Goal: Use online tool/utility: Utilize a website feature to perform a specific function

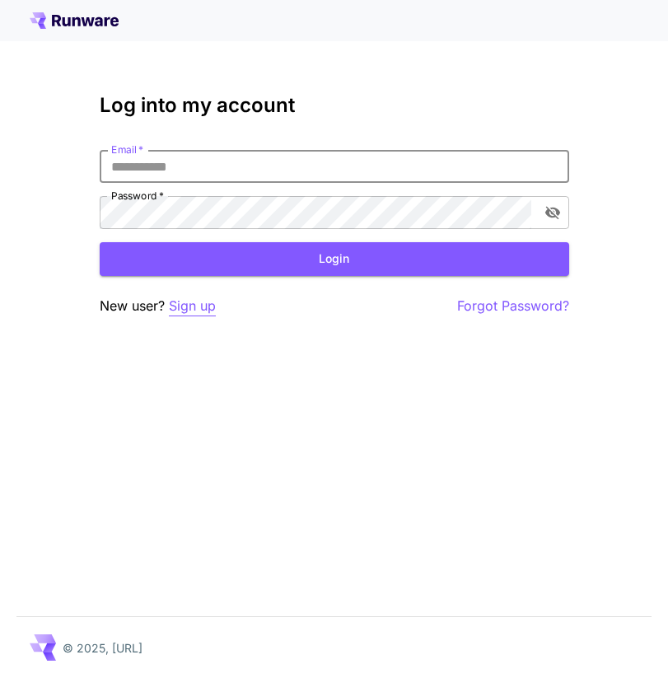
click at [204, 307] on p "Sign up" at bounding box center [192, 306] width 47 height 21
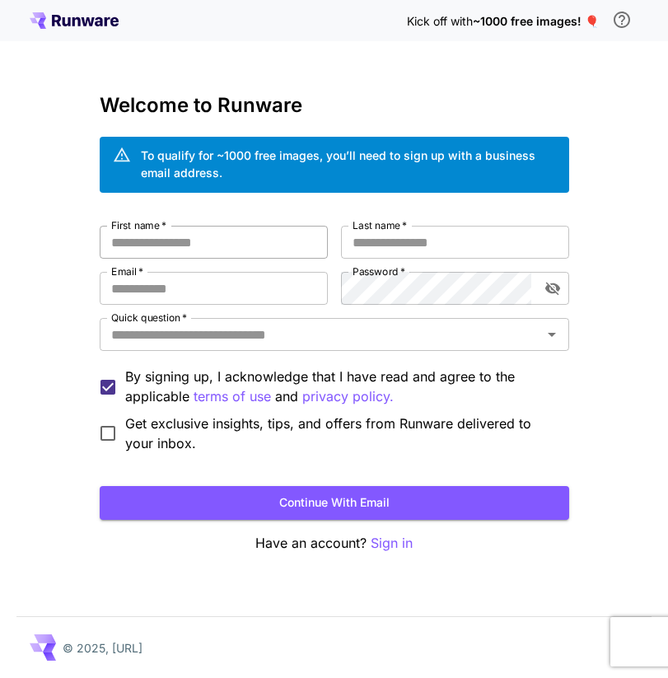
click at [190, 234] on input "First name   *" at bounding box center [214, 242] width 228 height 33
type input "*******"
click at [405, 255] on input "Last name   *" at bounding box center [455, 242] width 228 height 33
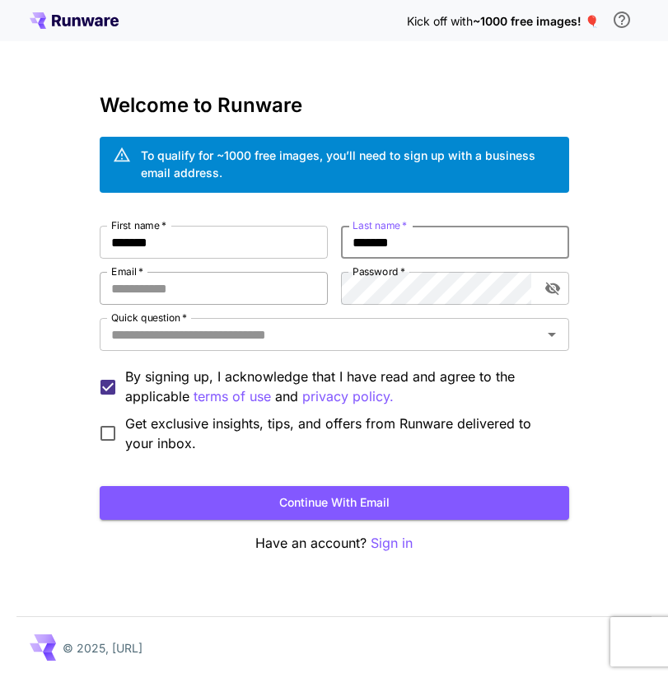
type input "*******"
click at [152, 287] on input "Email   *" at bounding box center [214, 288] width 228 height 33
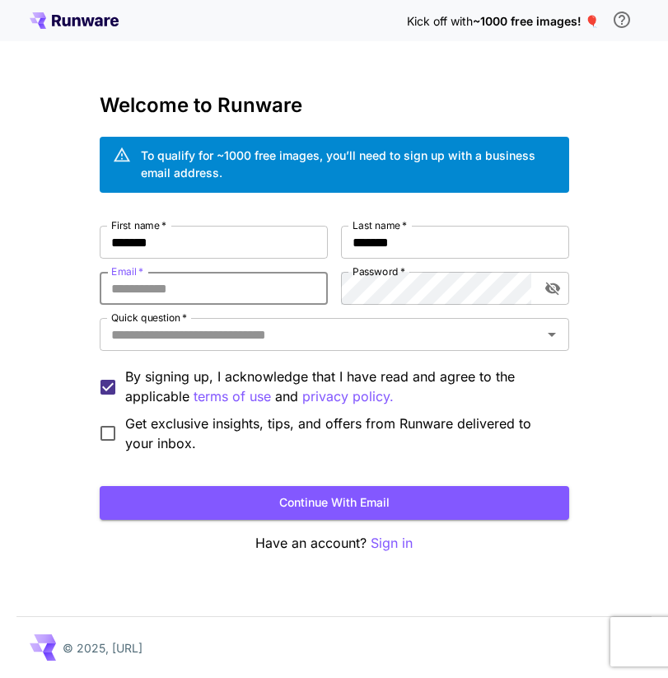
type input "**********"
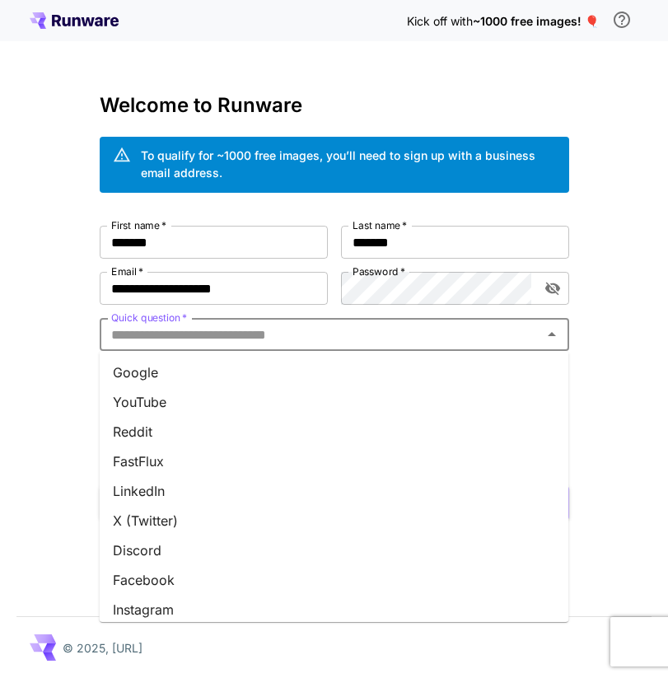
click at [296, 330] on input "Quick question   *" at bounding box center [321, 334] width 433 height 23
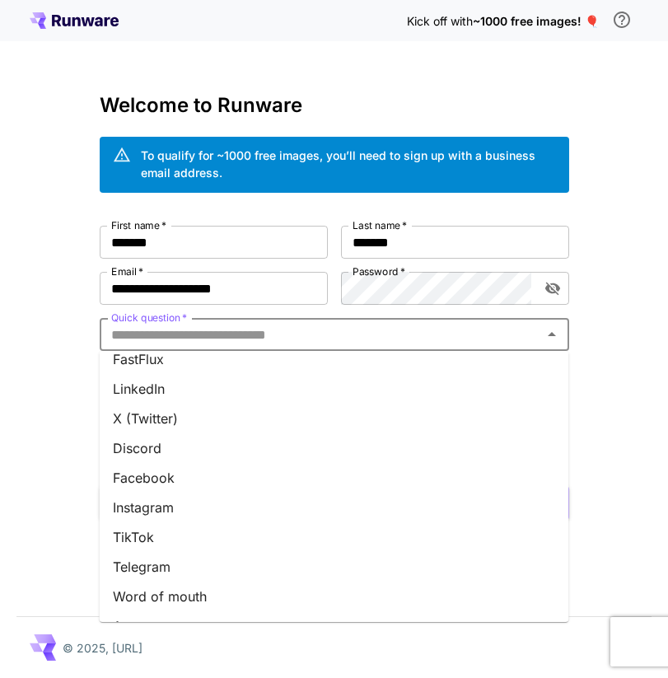
scroll to position [187, 0]
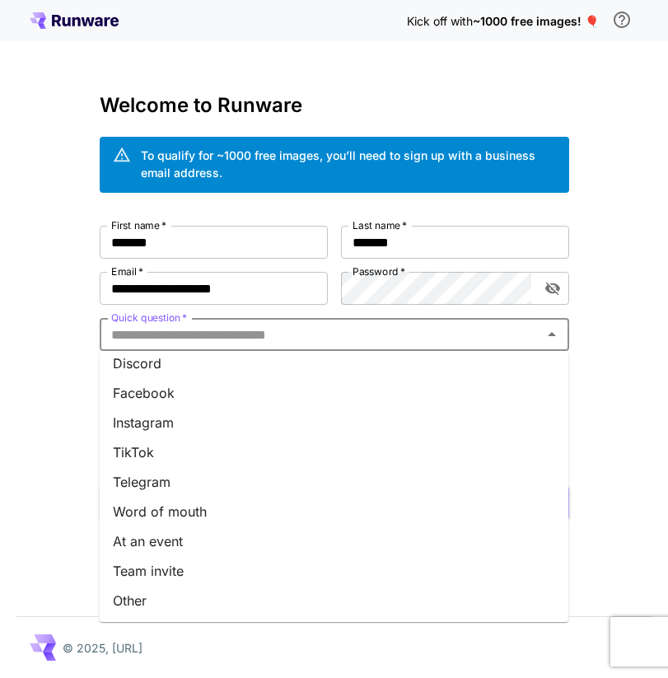
click at [254, 323] on input "Quick question   *" at bounding box center [321, 334] width 433 height 23
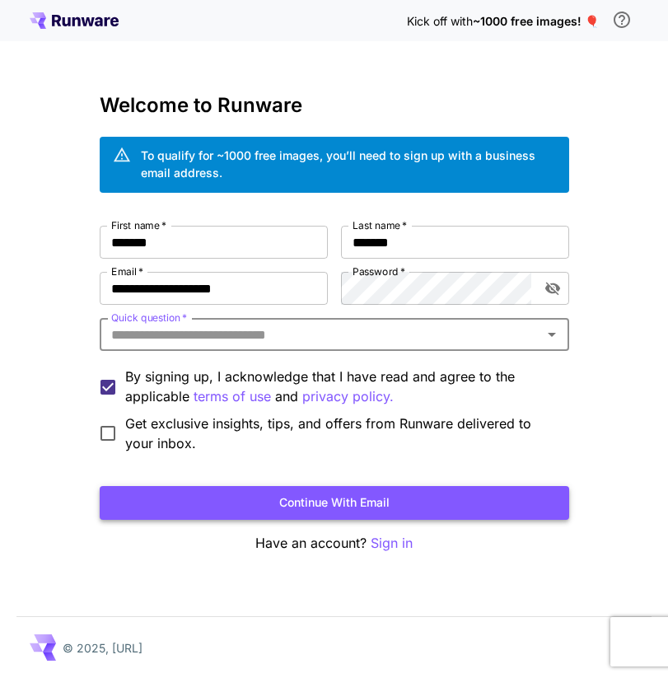
click at [295, 498] on button "Continue with email" at bounding box center [335, 503] width 470 height 34
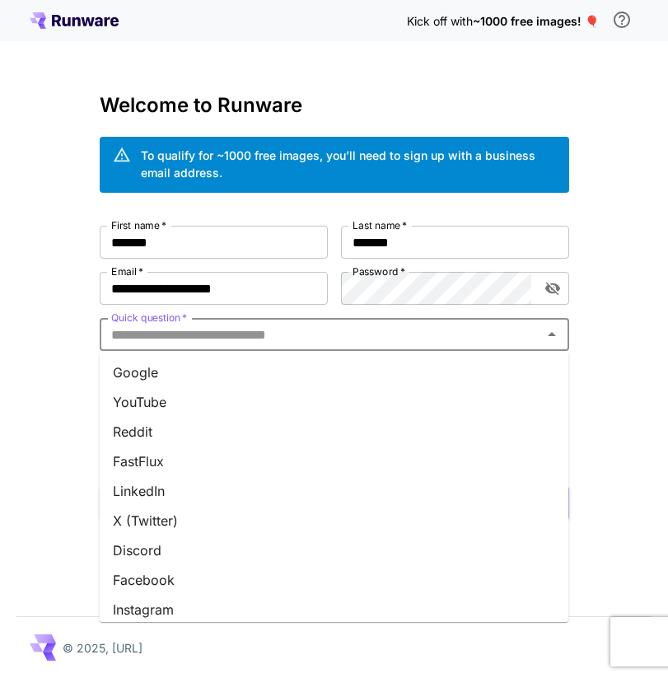
click at [223, 332] on input "Quick question   *" at bounding box center [321, 334] width 433 height 23
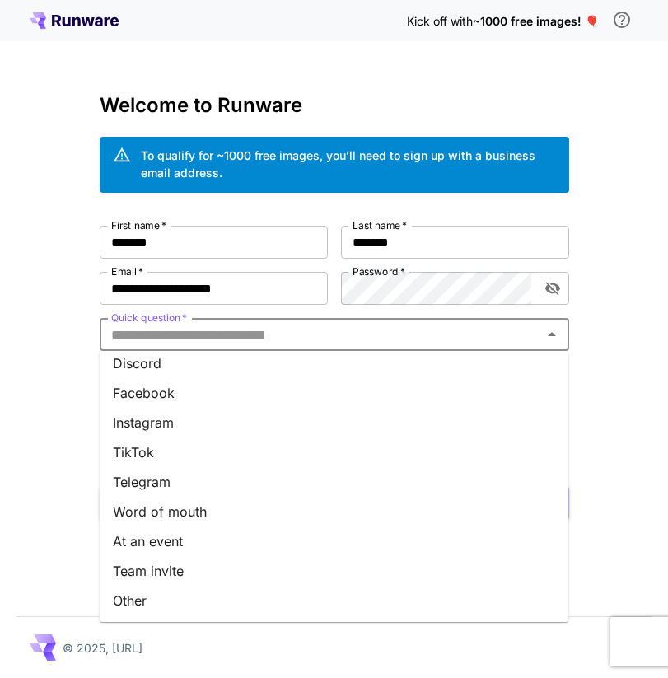
click at [185, 573] on li "Team invite" at bounding box center [335, 571] width 470 height 30
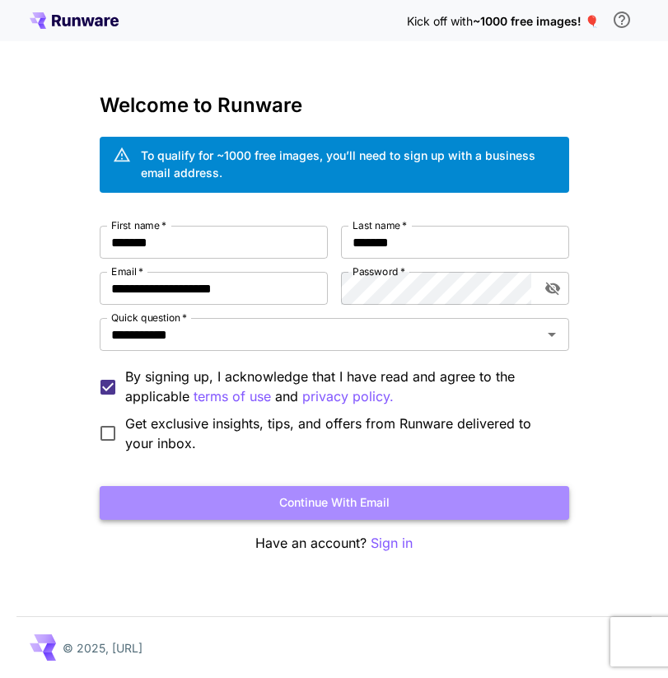
click at [206, 495] on button "Continue with email" at bounding box center [335, 503] width 470 height 34
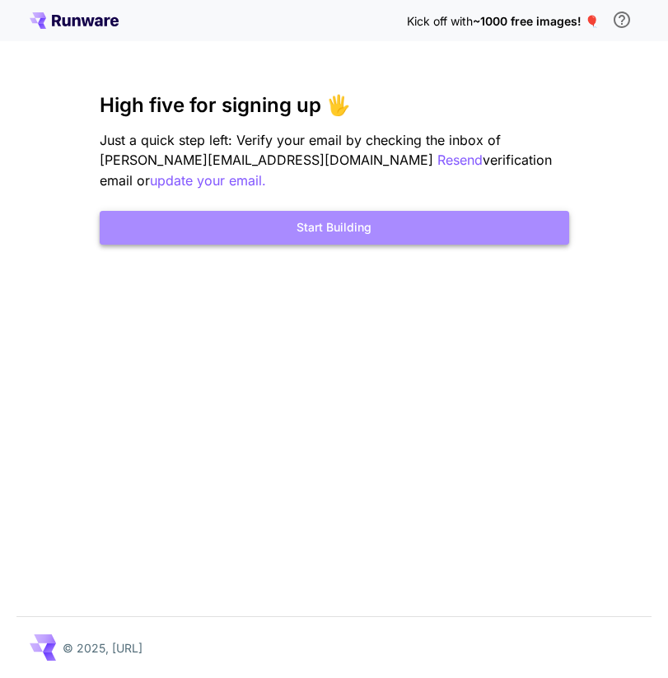
click at [354, 211] on button "Start Building" at bounding box center [335, 228] width 470 height 34
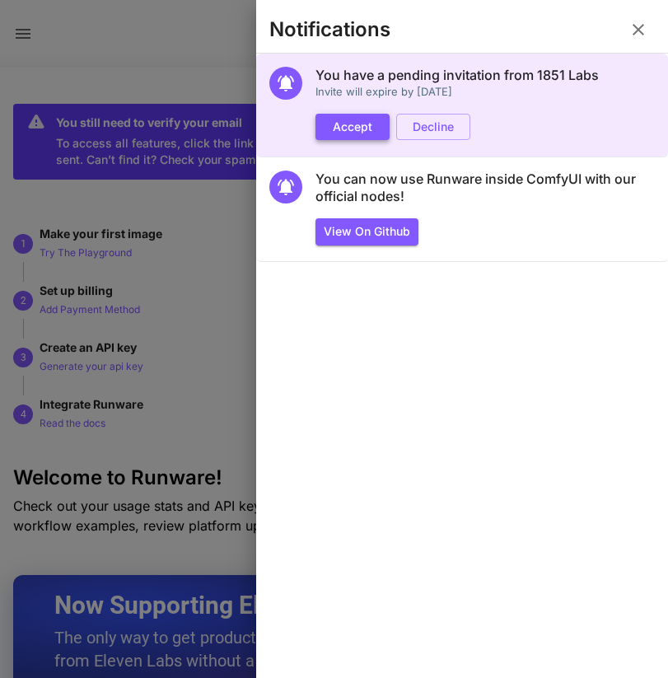
click at [342, 129] on button "Accept" at bounding box center [353, 127] width 74 height 27
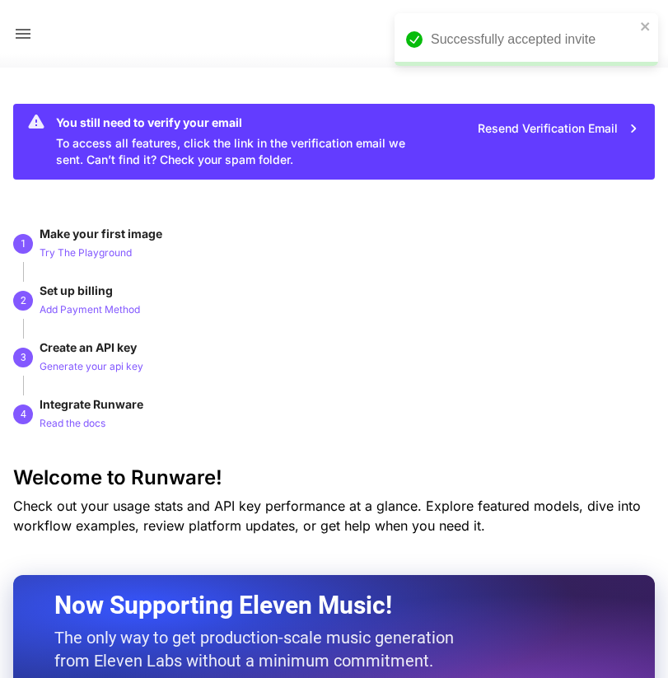
click at [464, 32] on div "Successfully accepted invite" at bounding box center [533, 40] width 204 height 20
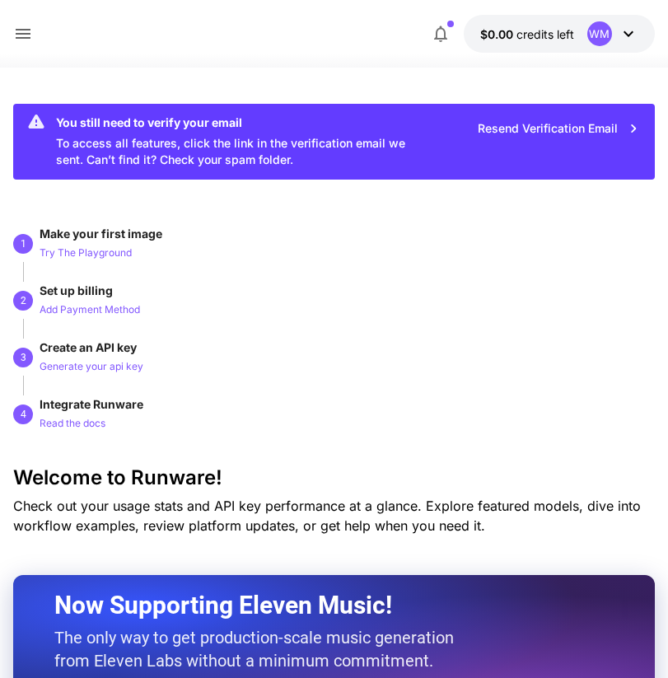
click at [590, 39] on div "WM" at bounding box center [600, 33] width 25 height 25
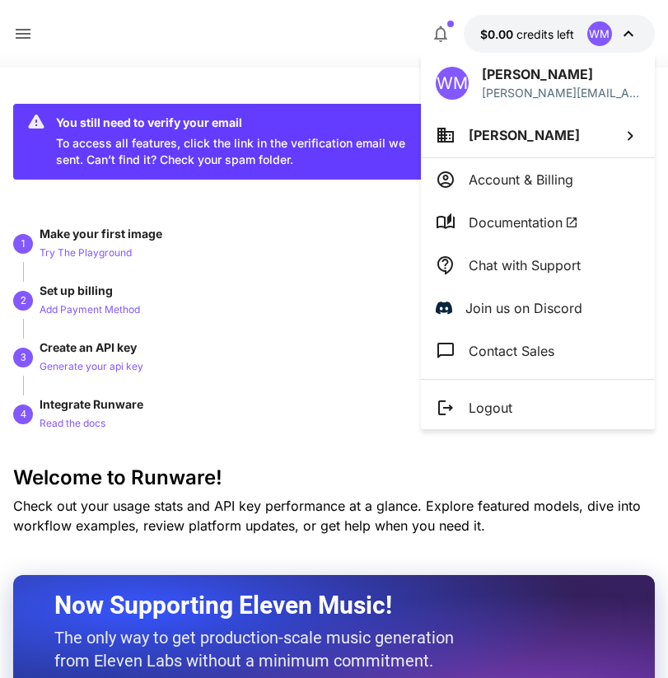
click at [124, 80] on div at bounding box center [334, 339] width 668 height 678
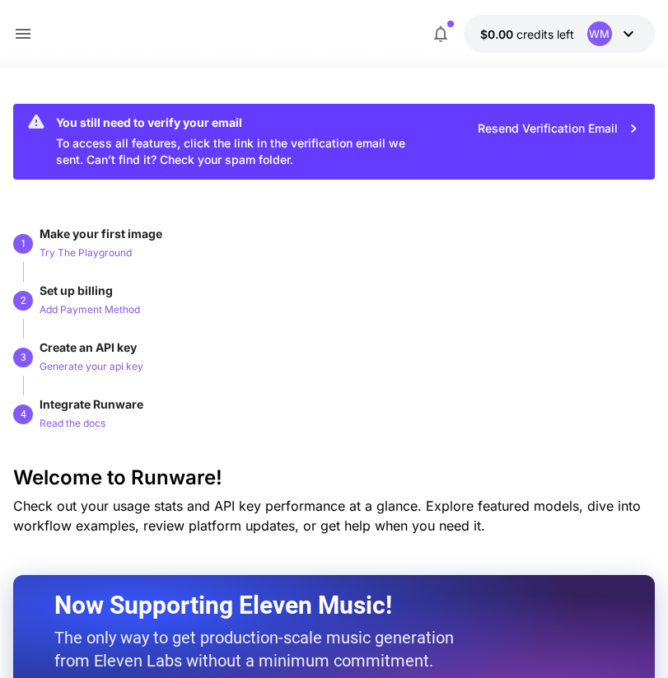
click at [17, 24] on button at bounding box center [23, 34] width 20 height 21
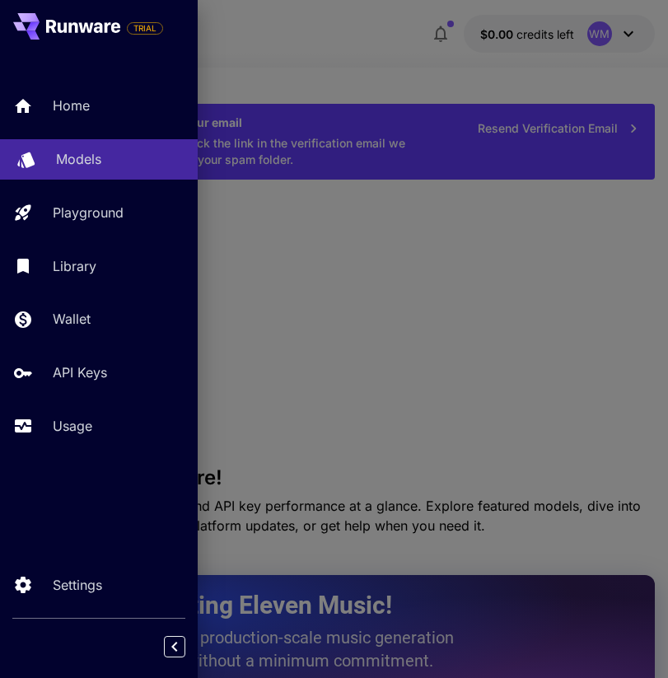
click at [102, 162] on div "Models" at bounding box center [120, 159] width 129 height 20
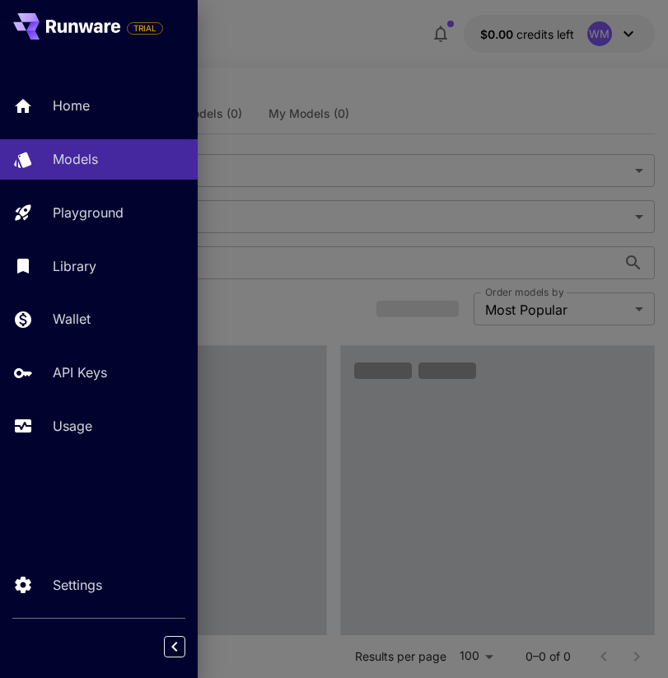
click at [401, 95] on div at bounding box center [334, 339] width 668 height 678
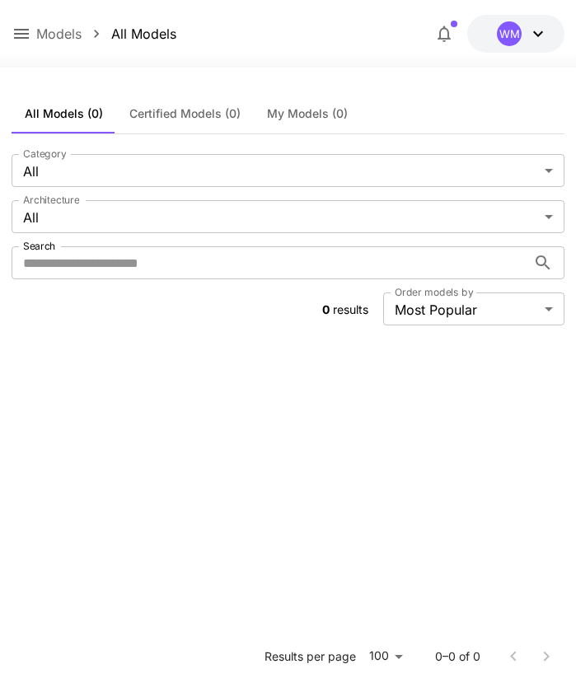
click at [52, 31] on p "Models" at bounding box center [58, 34] width 45 height 20
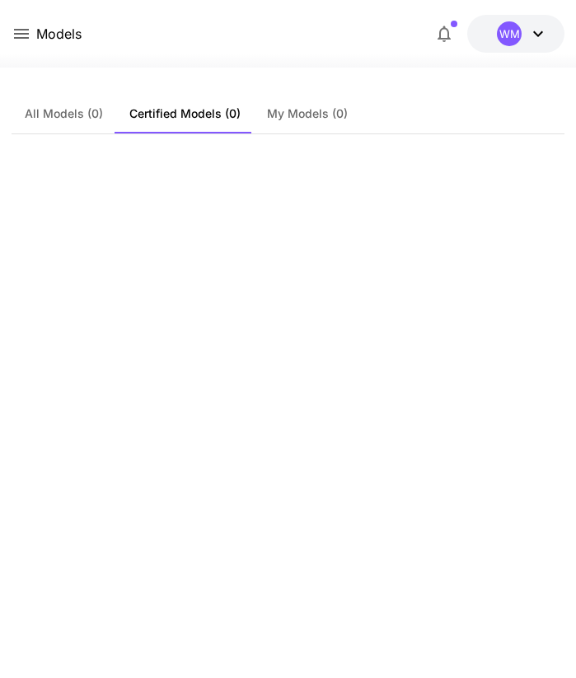
click at [12, 34] on icon at bounding box center [22, 34] width 20 height 20
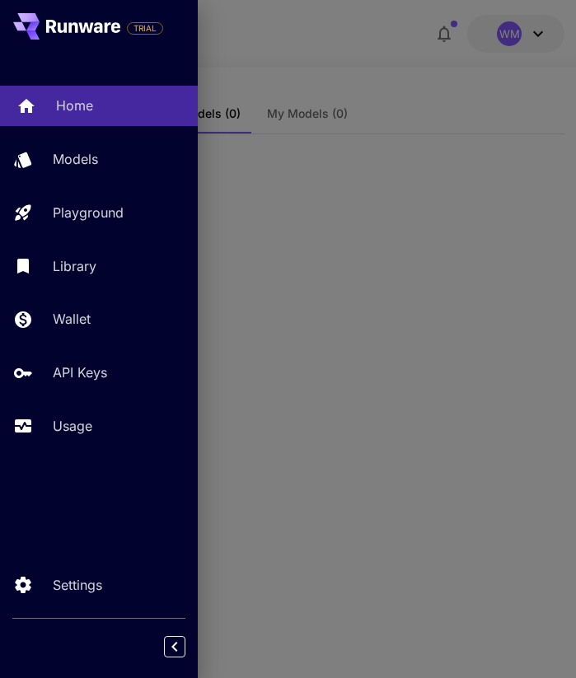
click at [67, 95] on link "Home" at bounding box center [99, 106] width 198 height 40
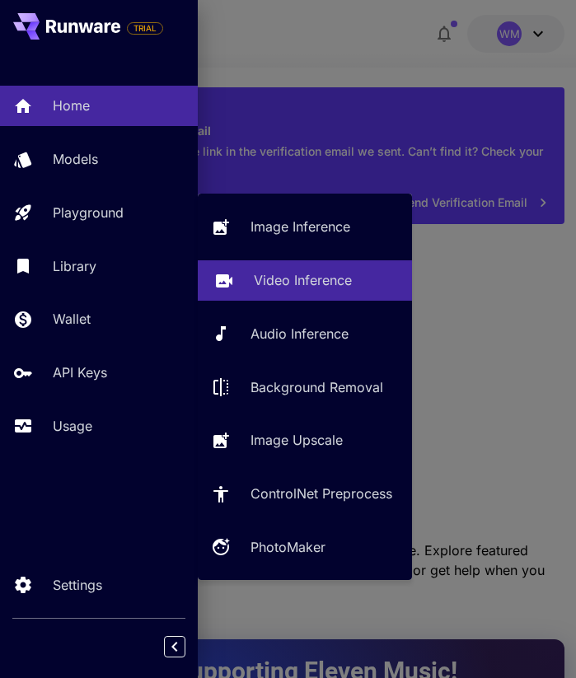
click at [273, 287] on link "Video Inference" at bounding box center [305, 280] width 214 height 40
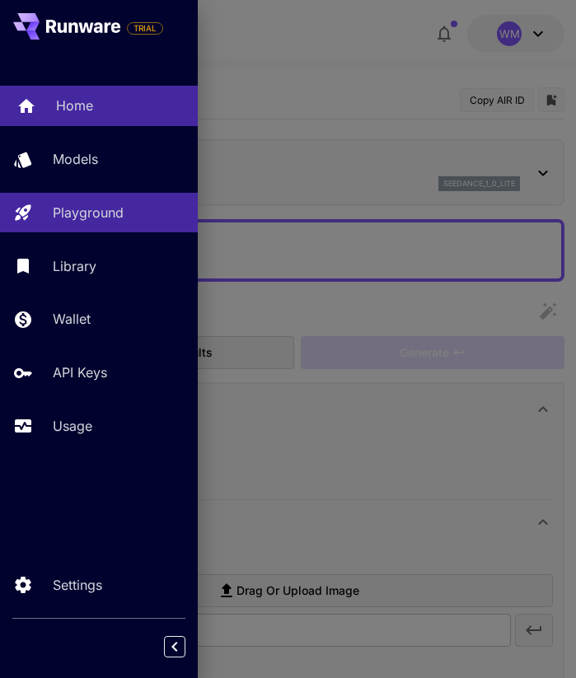
click at [100, 126] on div "Home Models Playground Library Wallet API Keys Usage" at bounding box center [99, 266] width 198 height 360
click at [105, 116] on link "Home" at bounding box center [99, 106] width 198 height 40
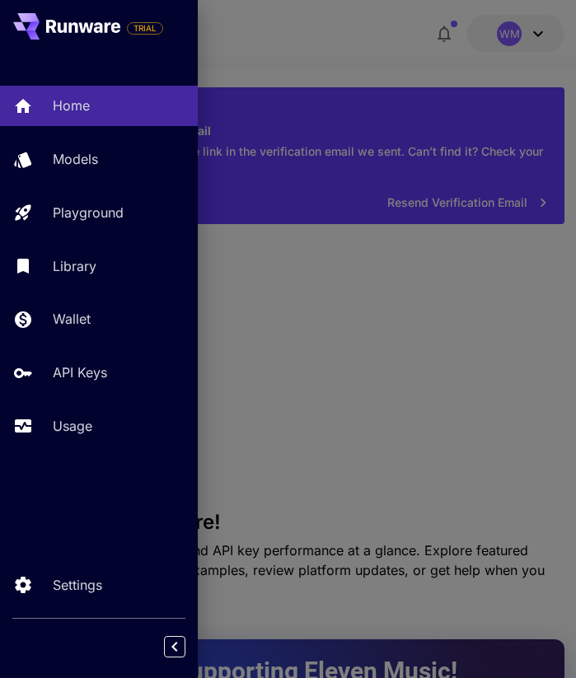
click at [297, 140] on div at bounding box center [288, 339] width 576 height 678
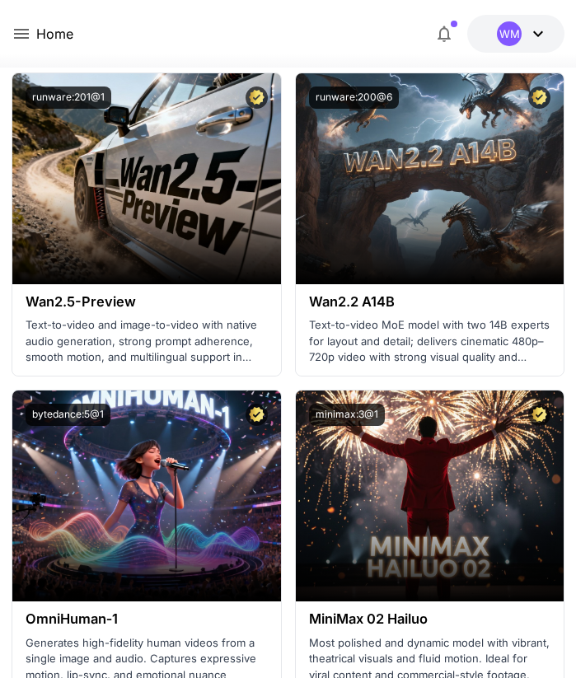
scroll to position [850, 0]
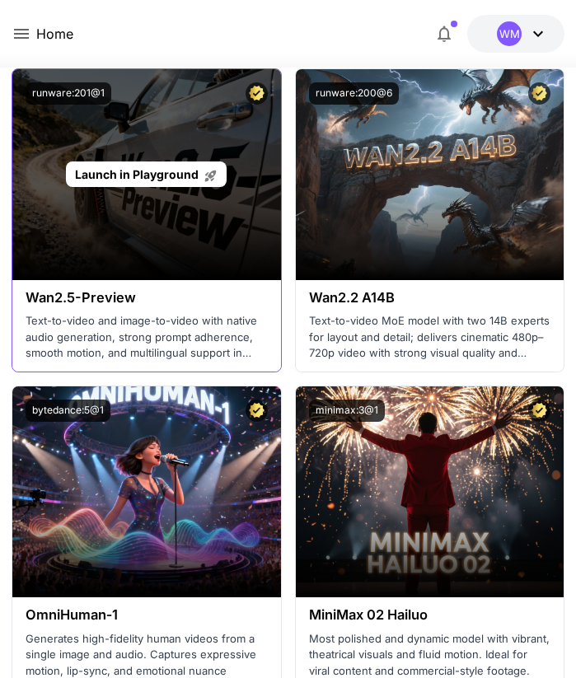
click at [183, 232] on div "Launch in Playground" at bounding box center [146, 174] width 269 height 211
click at [147, 175] on span "Launch in Playground" at bounding box center [137, 174] width 124 height 14
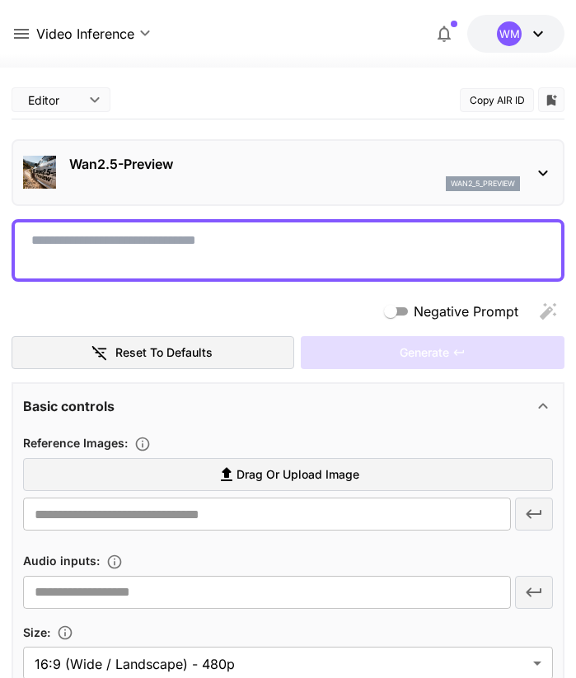
click at [539, 169] on icon at bounding box center [543, 173] width 20 height 20
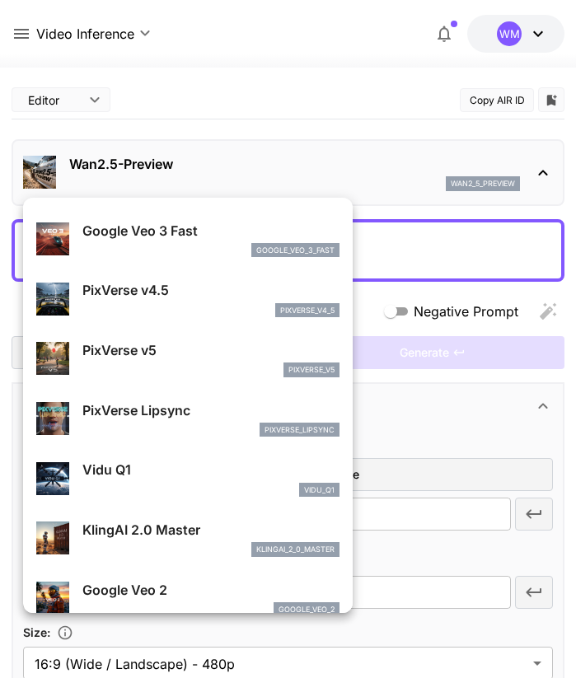
scroll to position [414, 0]
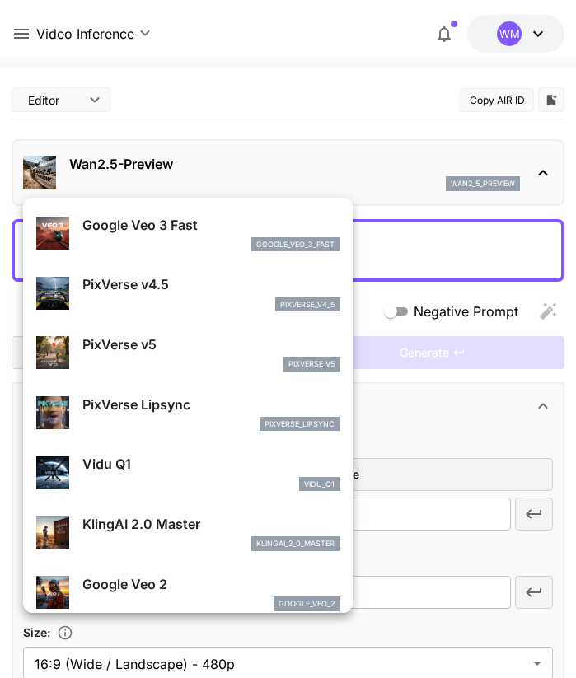
click at [187, 118] on div at bounding box center [288, 339] width 576 height 678
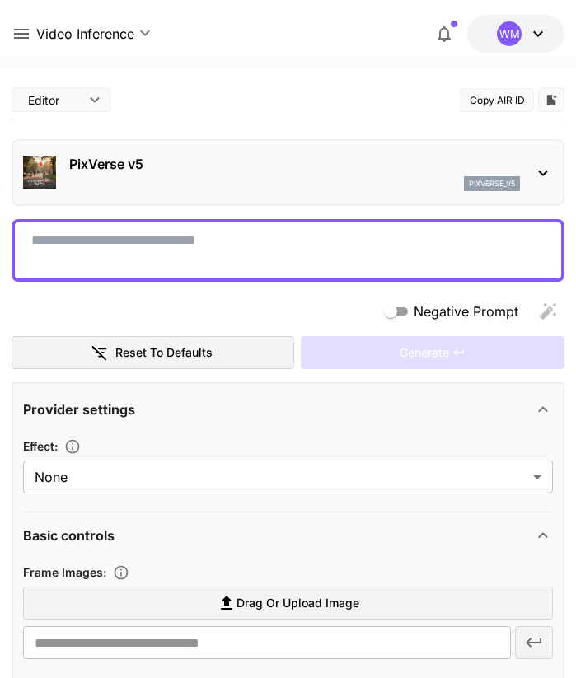
type input "**********"
type input "***"
click at [237, 213] on div "**********" at bounding box center [288, 637] width 553 height 1113
click at [227, 149] on div "PixVerse v5 pixverse_v5" at bounding box center [288, 172] width 530 height 50
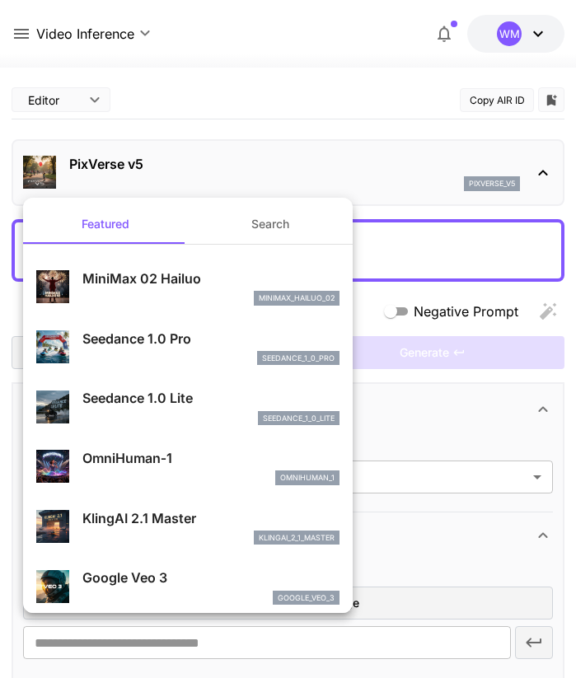
click at [218, 122] on div at bounding box center [288, 339] width 576 height 678
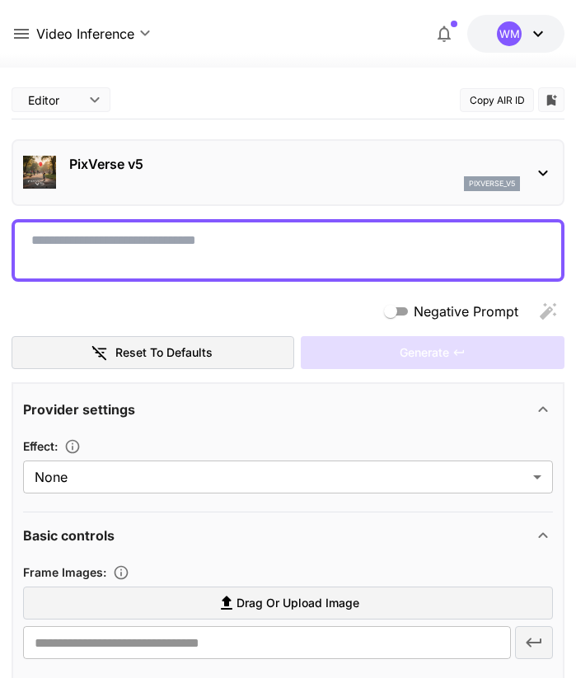
click at [180, 232] on textarea "Negative Prompt" at bounding box center [287, 251] width 513 height 40
click at [195, 292] on div "**********" at bounding box center [288, 637] width 553 height 1113
click at [194, 298] on div "Negative Prompt" at bounding box center [288, 311] width 553 height 33
click at [262, 249] on textarea "Negative Prompt" at bounding box center [287, 251] width 513 height 40
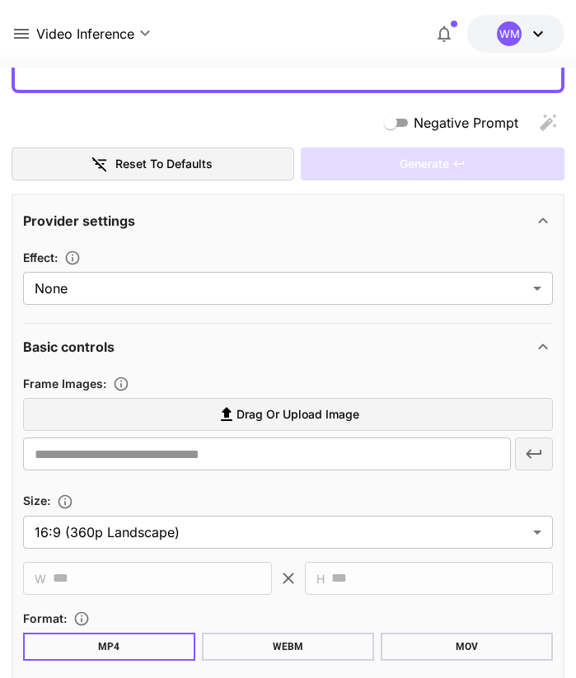
scroll to position [208, 0]
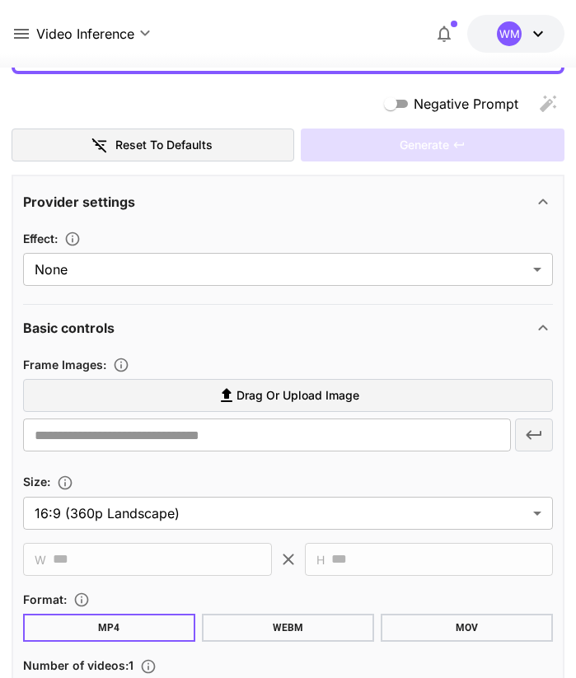
click at [217, 395] on icon at bounding box center [227, 396] width 20 height 20
click at [0, 0] on input "Drag or upload image" at bounding box center [0, 0] width 0 height 0
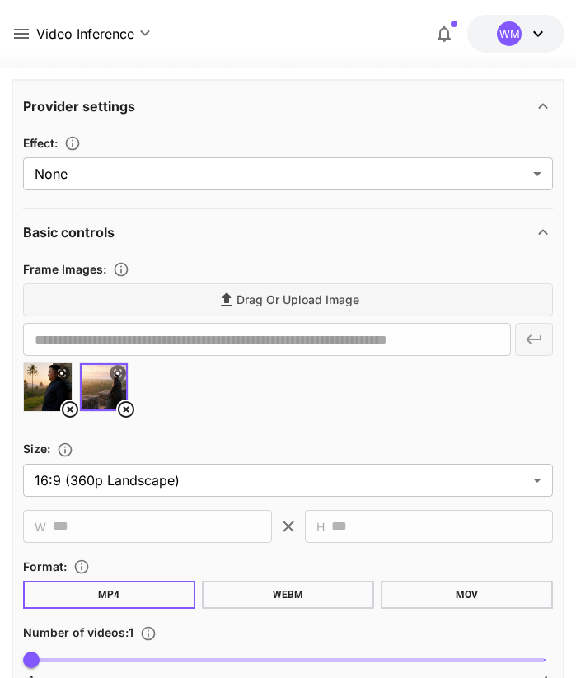
scroll to position [310, 0]
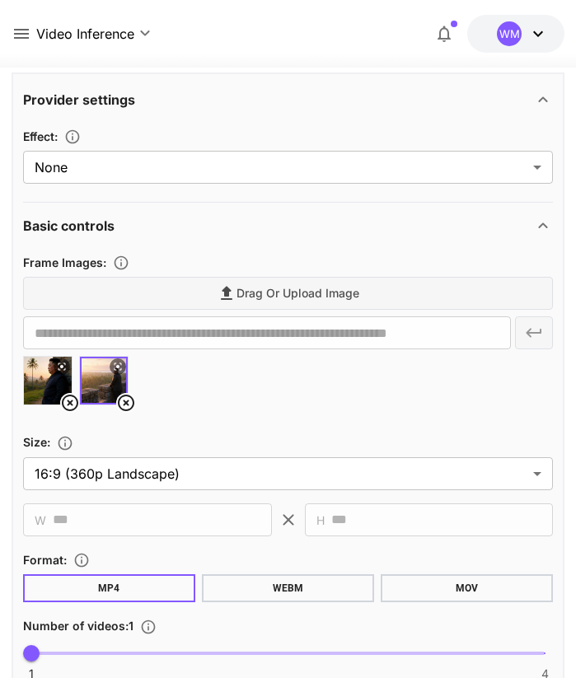
click at [239, 395] on div at bounding box center [288, 387] width 530 height 63
click at [52, 382] on img at bounding box center [48, 381] width 48 height 48
click at [97, 382] on img at bounding box center [104, 381] width 48 height 48
click at [35, 385] on img at bounding box center [48, 381] width 48 height 48
type input "**********"
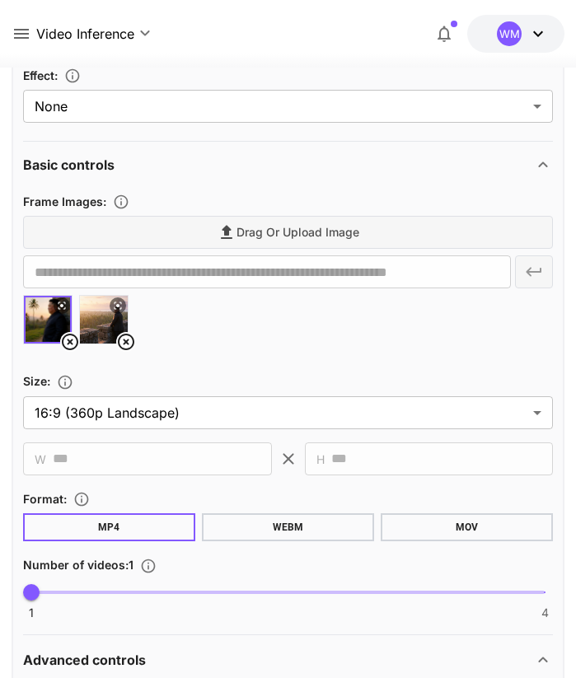
scroll to position [373, 0]
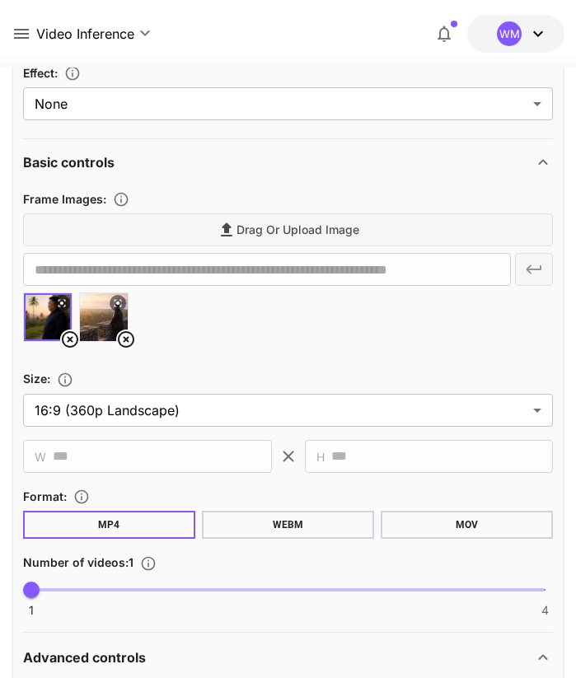
click at [118, 303] on icon at bounding box center [117, 303] width 7 height 7
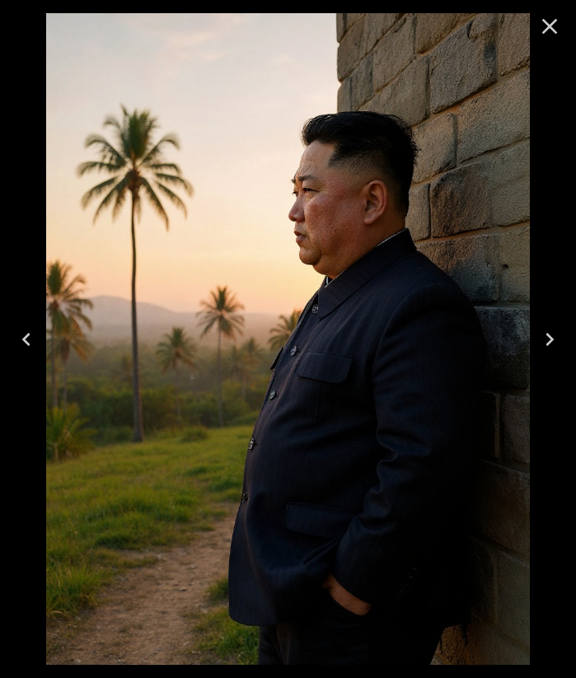
click at [548, 26] on icon "Close" at bounding box center [550, 27] width 16 height 16
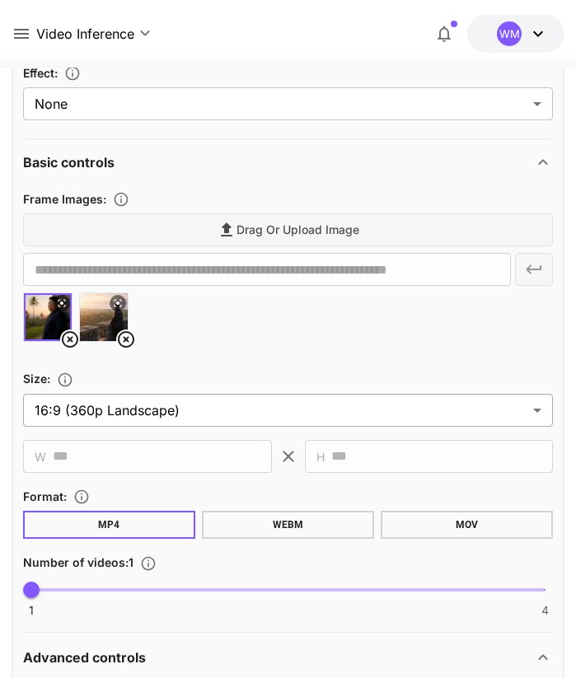
click at [229, 400] on body "**********" at bounding box center [288, 674] width 576 height 2094
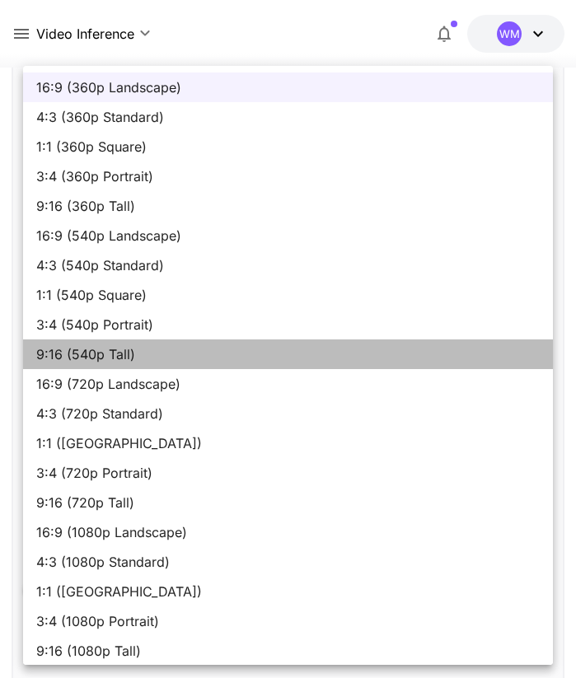
click at [151, 351] on span "9:16 (540p Tall)" at bounding box center [287, 354] width 503 height 20
type input "**********"
type input "***"
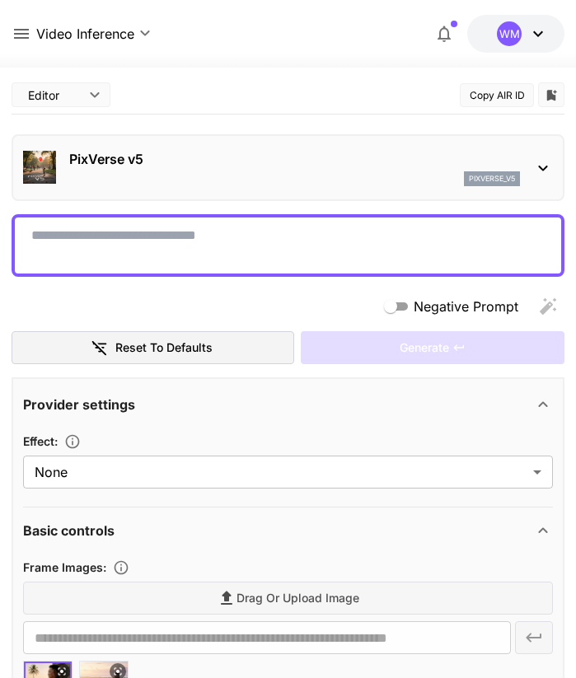
scroll to position [0, 0]
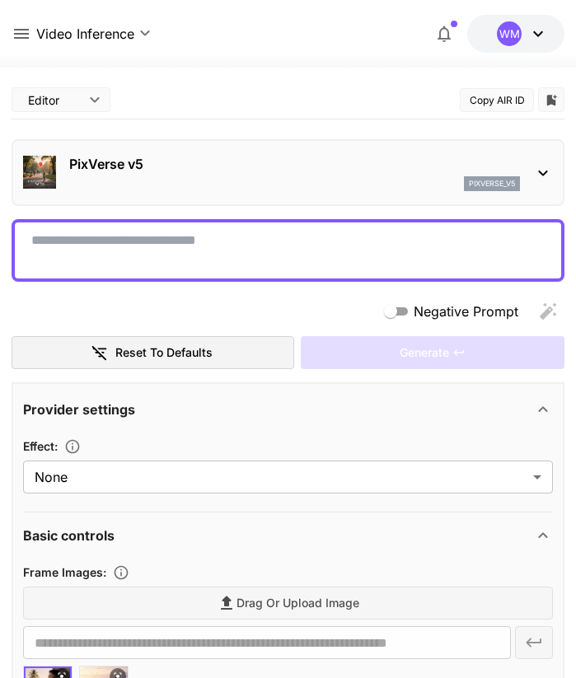
click at [224, 247] on textarea "Negative Prompt" at bounding box center [287, 251] width 513 height 40
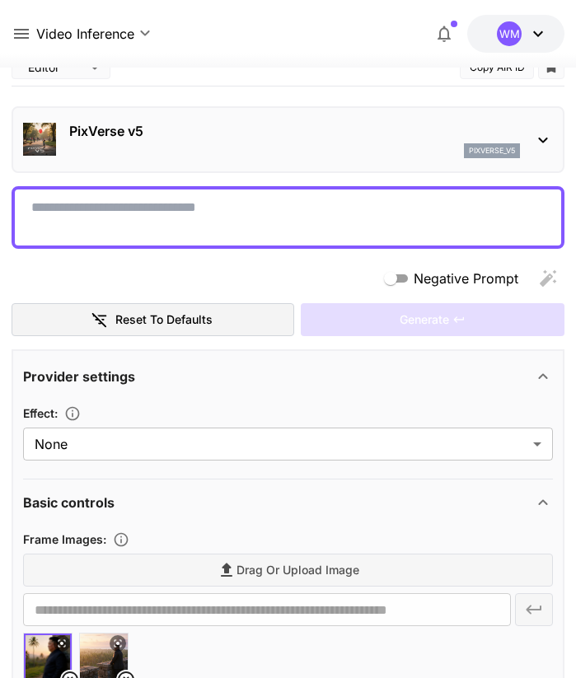
scroll to position [36, 0]
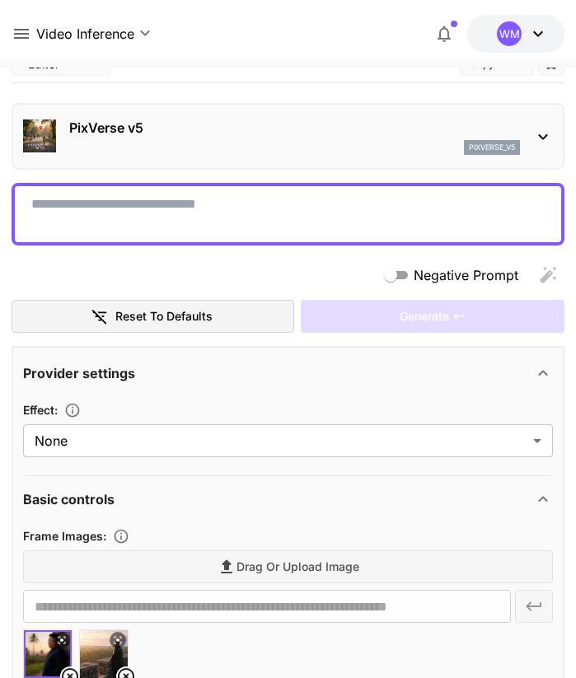
click at [541, 147] on div "PixVerse v5 pixverse_v5" at bounding box center [288, 136] width 530 height 50
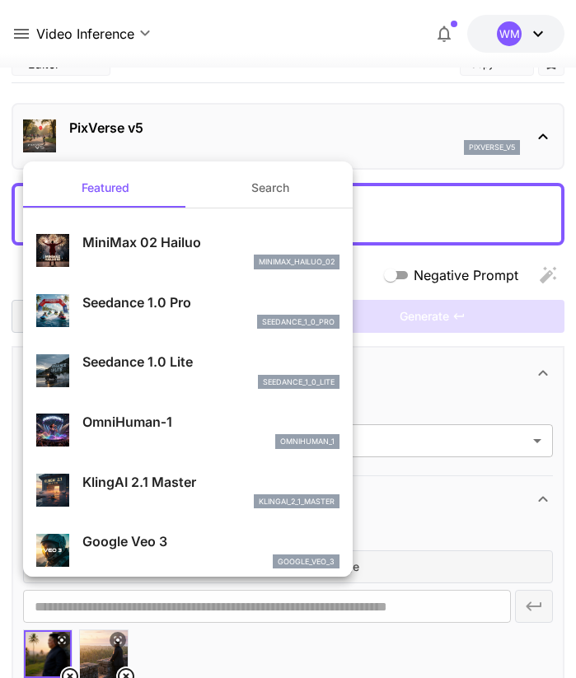
click at [539, 138] on div at bounding box center [288, 339] width 576 height 678
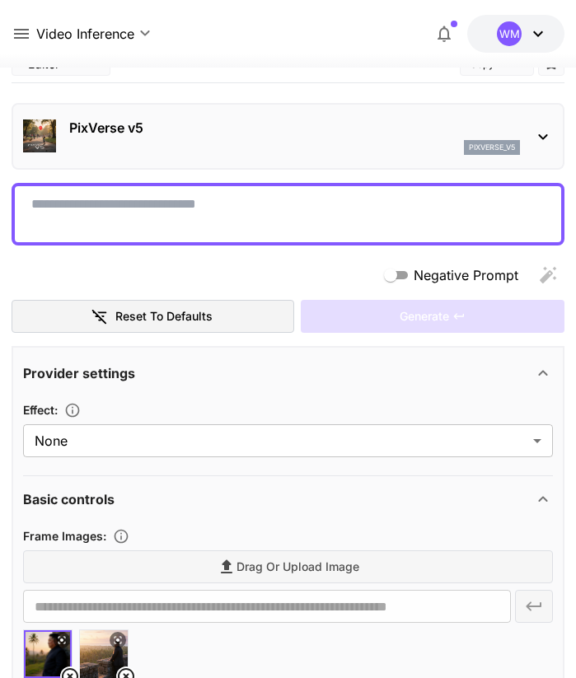
click at [539, 138] on icon at bounding box center [543, 137] width 20 height 20
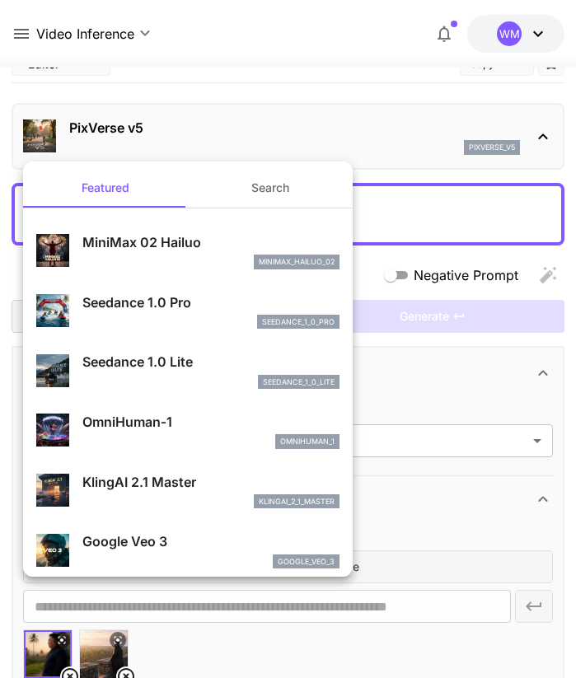
click at [540, 137] on div at bounding box center [288, 339] width 576 height 678
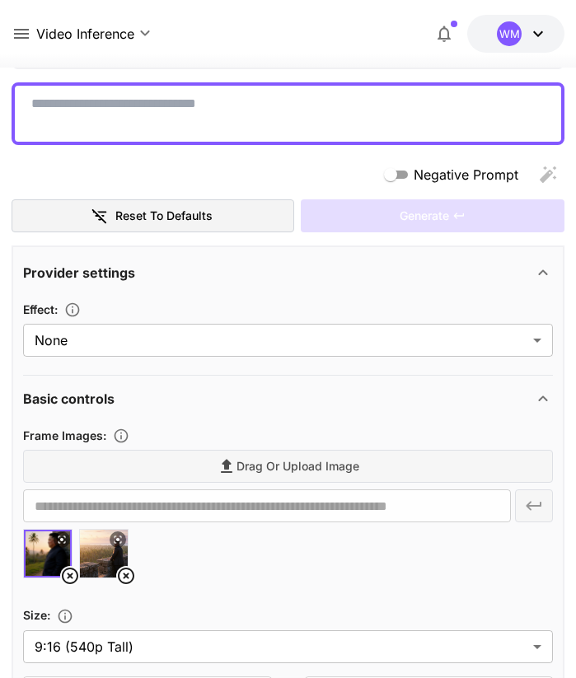
scroll to position [0, 0]
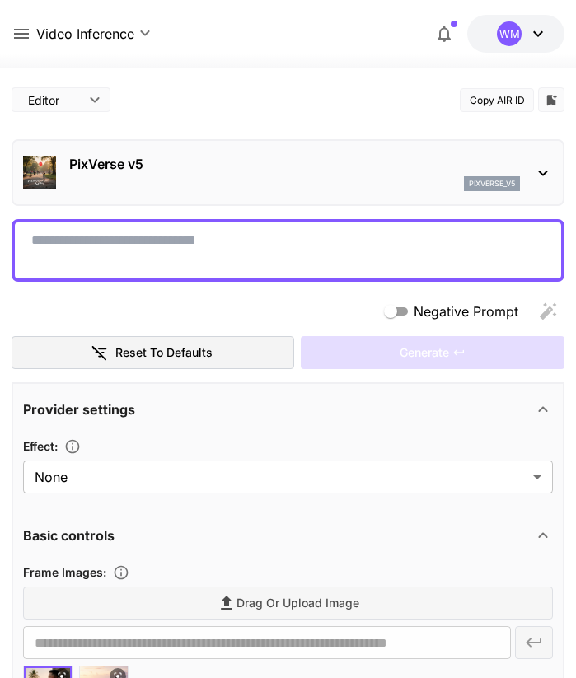
click at [199, 246] on textarea "Negative Prompt" at bounding box center [287, 251] width 513 height 40
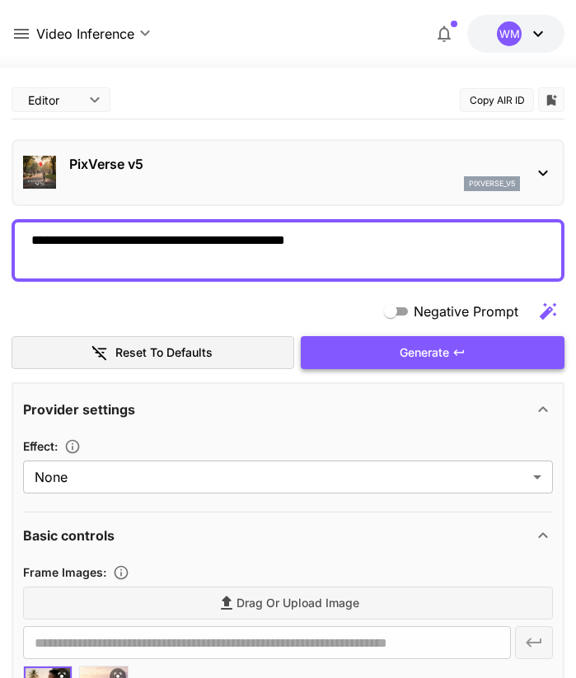
type textarea "**********"
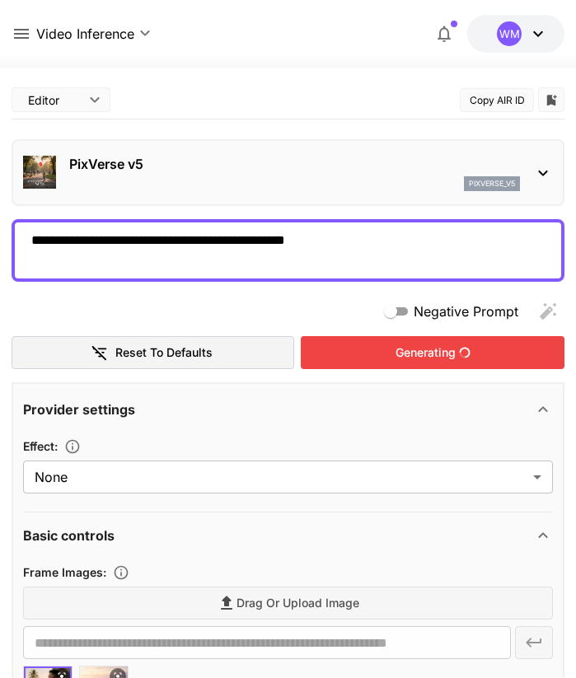
click at [333, 359] on div "Generating" at bounding box center [433, 353] width 264 height 34
